Goal: Navigation & Orientation: Find specific page/section

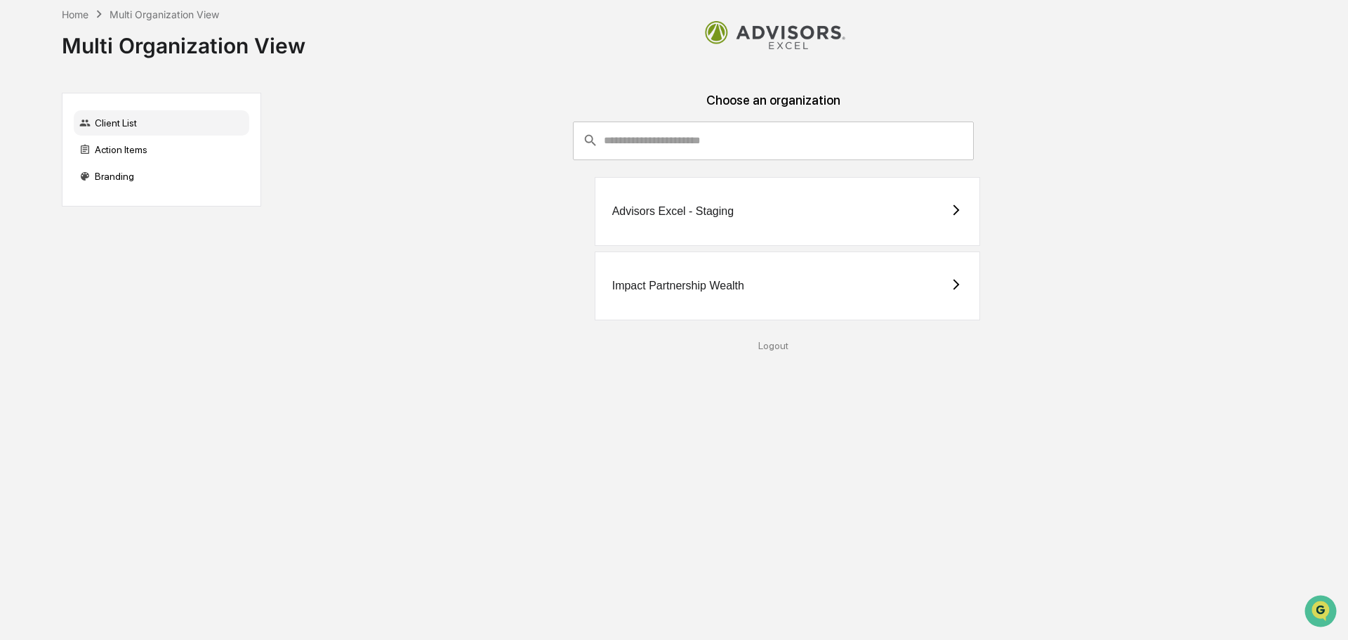
click at [680, 279] on div "Impact Partnership Wealth" at bounding box center [678, 285] width 132 height 13
click at [734, 223] on div "Advisors Excel - Staging" at bounding box center [788, 211] width 386 height 69
click at [708, 294] on div "Impact Partnership Wealth" at bounding box center [788, 285] width 386 height 69
click at [482, 290] on div "Impact Partnership Wealth" at bounding box center [773, 285] width 1003 height 69
click at [1122, 298] on div "Impact Partnership Wealth" at bounding box center [773, 285] width 1003 height 69
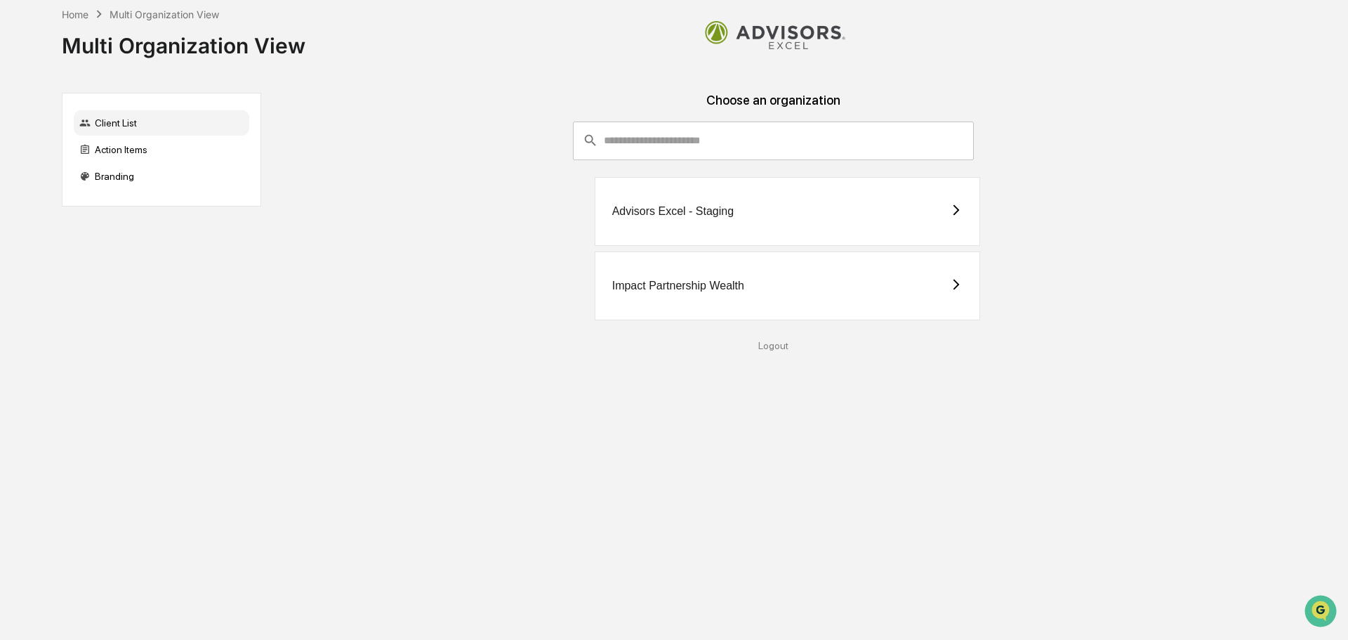
click at [411, 247] on div "Advisors Excel - Staging Impact Partnership Wealth" at bounding box center [773, 251] width 1003 height 149
click at [692, 205] on div "Advisors Excel - Staging" at bounding box center [672, 211] width 121 height 13
click at [677, 287] on div "Impact Partnership Wealth" at bounding box center [678, 285] width 132 height 13
